Goal: Use online tool/utility: Utilize a website feature to perform a specific function

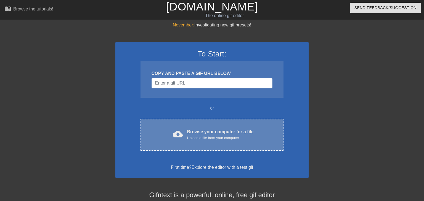
click at [174, 141] on div "cloud_upload" at bounding box center [177, 135] width 12 height 12
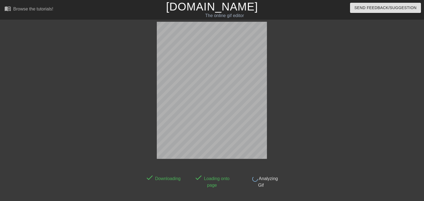
scroll to position [0, 0]
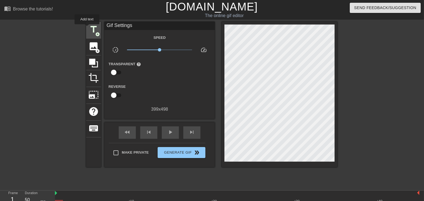
click at [87, 28] on div "title add_circle" at bounding box center [93, 30] width 15 height 17
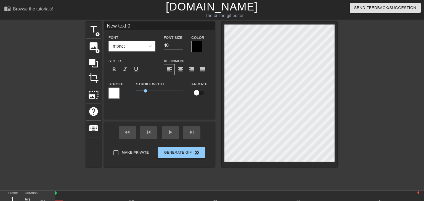
click at [130, 44] on div "Impact" at bounding box center [127, 46] width 36 height 10
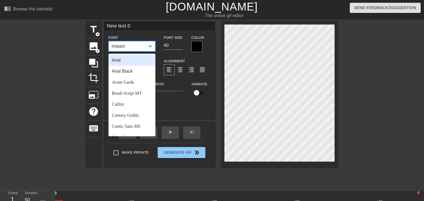
click at [130, 44] on div "Impact" at bounding box center [127, 46] width 36 height 10
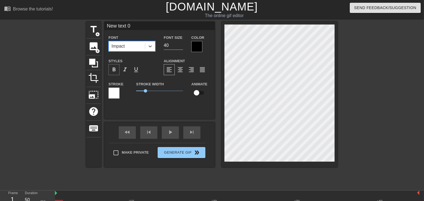
click at [117, 69] on span "format_bold" at bounding box center [114, 69] width 7 height 7
type input "New text"
type textarea "New text"
type input "New text"
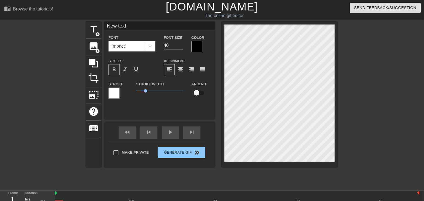
type textarea "New text"
type input "New tex"
type textarea "New tex"
type input "New te"
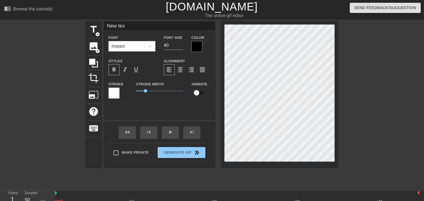
type textarea "New te"
type input "New t"
type textarea "New t"
type input "New"
type textarea "New"
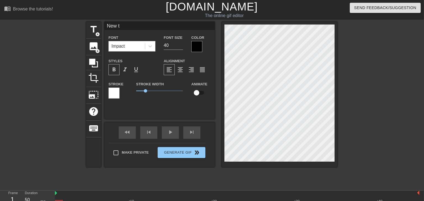
scroll to position [0, 0]
type input "New"
type textarea "New"
type input "Ne"
type textarea "Ne"
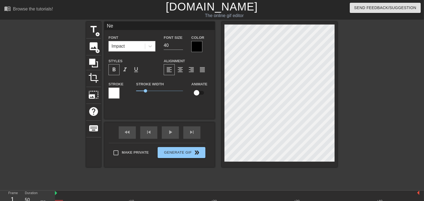
type input "N"
type textarea "N"
paste textarea "Abugials"
type input "Abugials"
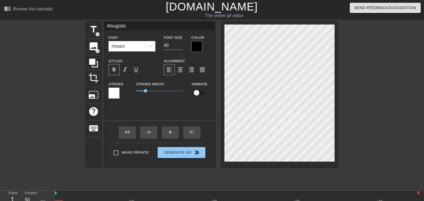
type textarea "Abugials"
click at [199, 46] on div at bounding box center [196, 46] width 11 height 11
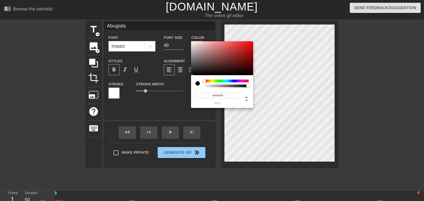
click at [247, 81] on div at bounding box center [226, 81] width 44 height 3
click at [249, 81] on div at bounding box center [248, 80] width 3 height 3
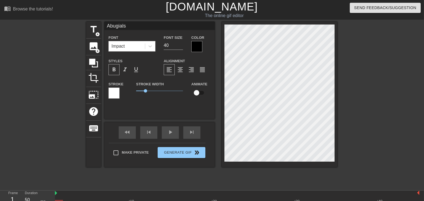
click at [187, 117] on div "Abugials Font Impact Font Size 40 Color Styles format_bold format_italic format…" at bounding box center [159, 70] width 110 height 97
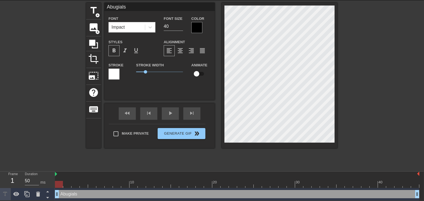
scroll to position [19, 0]
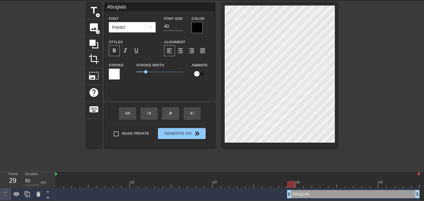
drag, startPoint x: 57, startPoint y: 195, endPoint x: 292, endPoint y: 195, distance: 235.1
click at [246, 159] on div "title add_circle image add_circle crop photo_size_select_large help keyboard Ab…" at bounding box center [211, 86] width 251 height 166
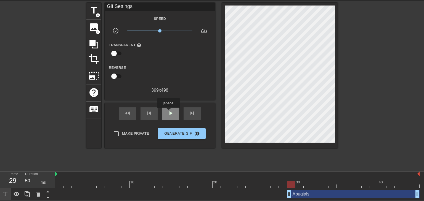
click at [169, 112] on span "play_arrow" at bounding box center [170, 113] width 7 height 7
click at [379, 195] on div "Abugials drag_handle drag_handle" at bounding box center [353, 194] width 132 height 8
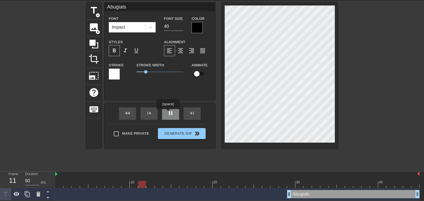
click at [168, 113] on span "pause" at bounding box center [170, 113] width 7 height 7
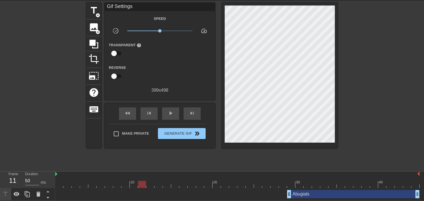
click at [303, 194] on div "Abugials drag_handle drag_handle" at bounding box center [353, 194] width 132 height 8
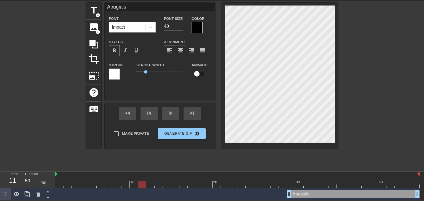
click at [179, 52] on span "format_align_center" at bounding box center [180, 50] width 7 height 7
click at [118, 74] on div at bounding box center [114, 74] width 11 height 11
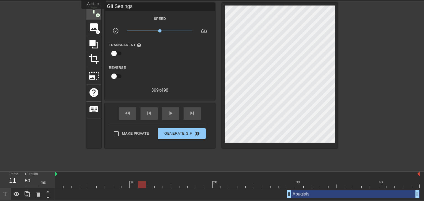
click at [94, 12] on span "title" at bounding box center [94, 10] width 10 height 10
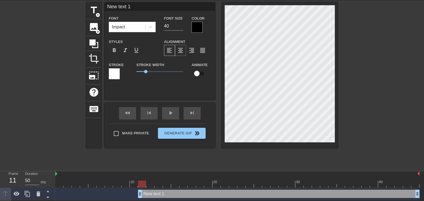
click at [179, 55] on div "format_align_center" at bounding box center [180, 50] width 11 height 11
click at [190, 53] on span "format_align_right" at bounding box center [191, 50] width 7 height 7
click at [197, 196] on div "New text 1 drag_handle drag_handle" at bounding box center [278, 194] width 281 height 8
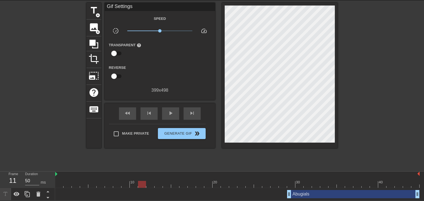
click at [312, 196] on div "Abugials drag_handle drag_handle" at bounding box center [353, 194] width 132 height 8
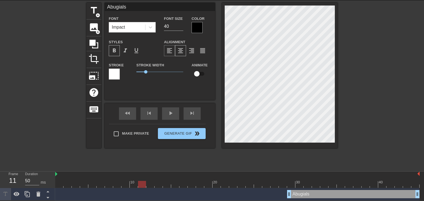
click at [170, 52] on span "format_align_left" at bounding box center [169, 50] width 7 height 7
click at [194, 52] on span "format_align_right" at bounding box center [191, 50] width 7 height 7
click at [199, 52] on span "format_align_justify" at bounding box center [202, 50] width 7 height 7
click at [181, 57] on div "Font Impact Font Size 40 Color Styles format_bold format_italic format_underlin…" at bounding box center [160, 50] width 102 height 70
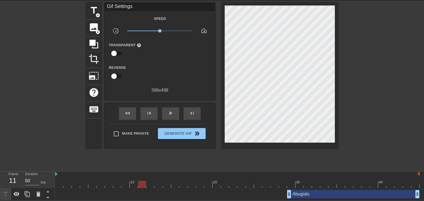
click at [329, 196] on div "Abugials drag_handle drag_handle" at bounding box center [353, 194] width 132 height 8
click at [316, 198] on div "Abugials drag_handle drag_handle" at bounding box center [237, 194] width 364 height 12
click at [312, 192] on div "Abugials drag_handle drag_handle" at bounding box center [353, 194] width 132 height 8
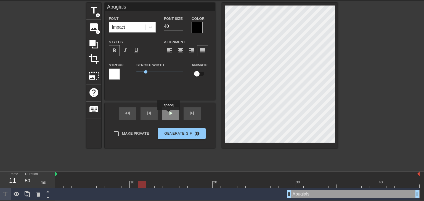
click at [168, 114] on span "play_arrow" at bounding box center [170, 113] width 7 height 7
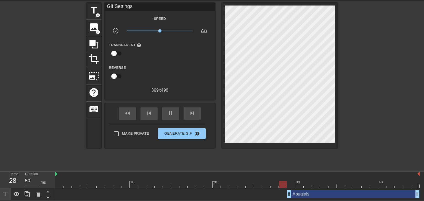
click at [326, 196] on div "Abugials drag_handle drag_handle" at bounding box center [353, 194] width 132 height 8
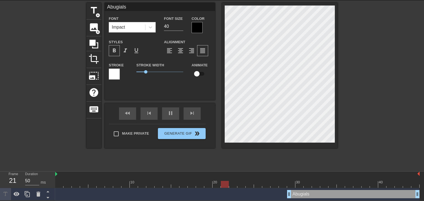
click at [200, 75] on input "checkbox" at bounding box center [196, 74] width 31 height 10
checkbox input "true"
click at [176, 82] on div "Stroke Width 1" at bounding box center [159, 73] width 55 height 23
click at [164, 73] on span "1" at bounding box center [159, 72] width 47 height 7
click at [142, 72] on span "2.9" at bounding box center [159, 72] width 47 height 7
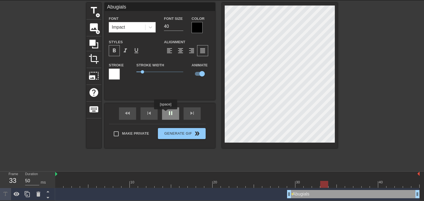
click at [166, 113] on div "pause" at bounding box center [170, 114] width 17 height 12
type input "#Abugials"
type textarea "#Abugials"
click at [396, 106] on div at bounding box center [385, 86] width 83 height 166
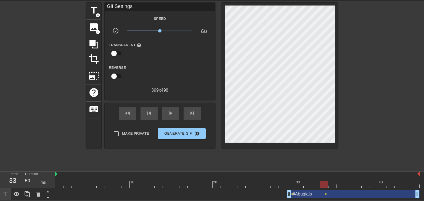
click at [319, 198] on div "#Abugials drag_handle drag_handle" at bounding box center [353, 194] width 132 height 8
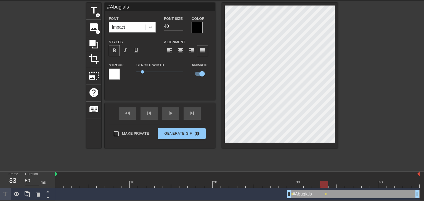
click at [145, 28] on div at bounding box center [150, 27] width 10 height 10
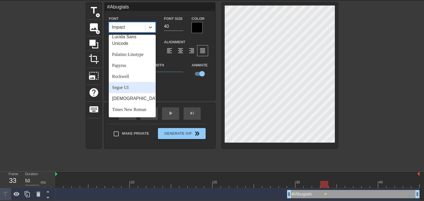
scroll to position [170, 0]
click at [139, 79] on div "Rockwell" at bounding box center [132, 76] width 47 height 11
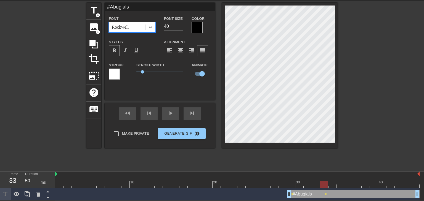
click at [364, 80] on div at bounding box center [385, 86] width 83 height 166
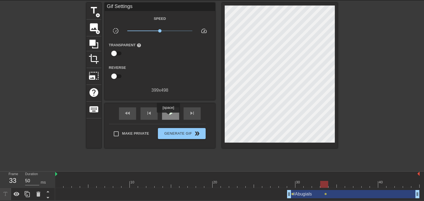
click at [168, 117] on div "play_arrow" at bounding box center [170, 114] width 17 height 12
click at [296, 194] on div "#Abugials drag_handle drag_handle" at bounding box center [353, 194] width 132 height 8
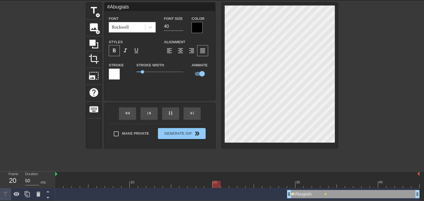
click at [292, 194] on span "lens" at bounding box center [292, 194] width 2 height 2
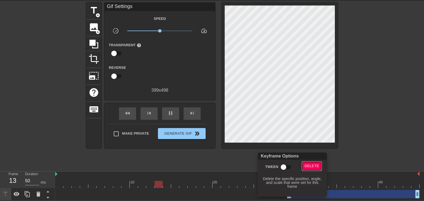
click at [308, 168] on span "Delete" at bounding box center [311, 166] width 15 height 6
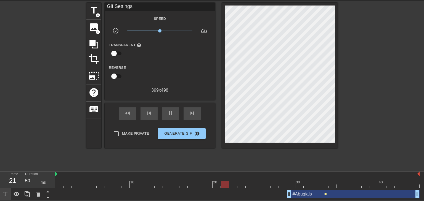
click at [325, 195] on span "lens" at bounding box center [325, 194] width 2 height 2
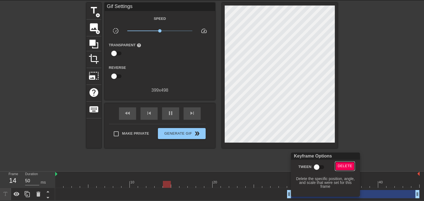
click at [339, 166] on span "Delete" at bounding box center [344, 166] width 15 height 6
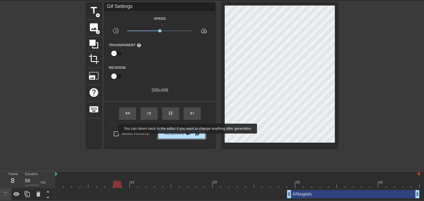
click at [188, 138] on button "Generate Gif double_arrow" at bounding box center [182, 133] width 48 height 11
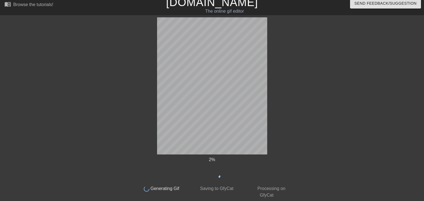
scroll to position [0, 0]
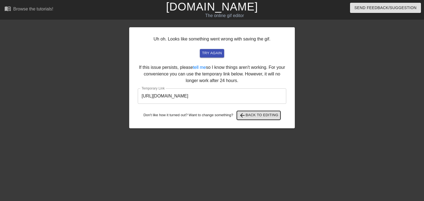
click at [261, 115] on span "arrow_back Back to Editing" at bounding box center [258, 115] width 39 height 7
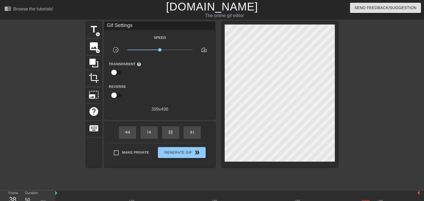
click at [373, 50] on div at bounding box center [385, 105] width 83 height 166
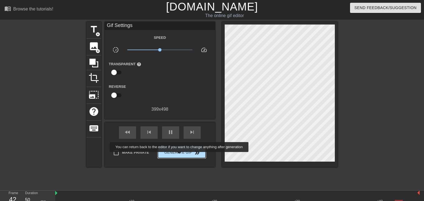
click at [179, 156] on button "Generate Gif double_arrow" at bounding box center [182, 152] width 48 height 11
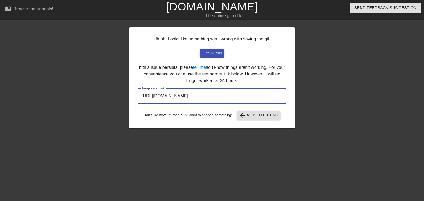
click at [256, 95] on input "[URL][DOMAIN_NAME]" at bounding box center [212, 96] width 148 height 15
